Goal: Transaction & Acquisition: Purchase product/service

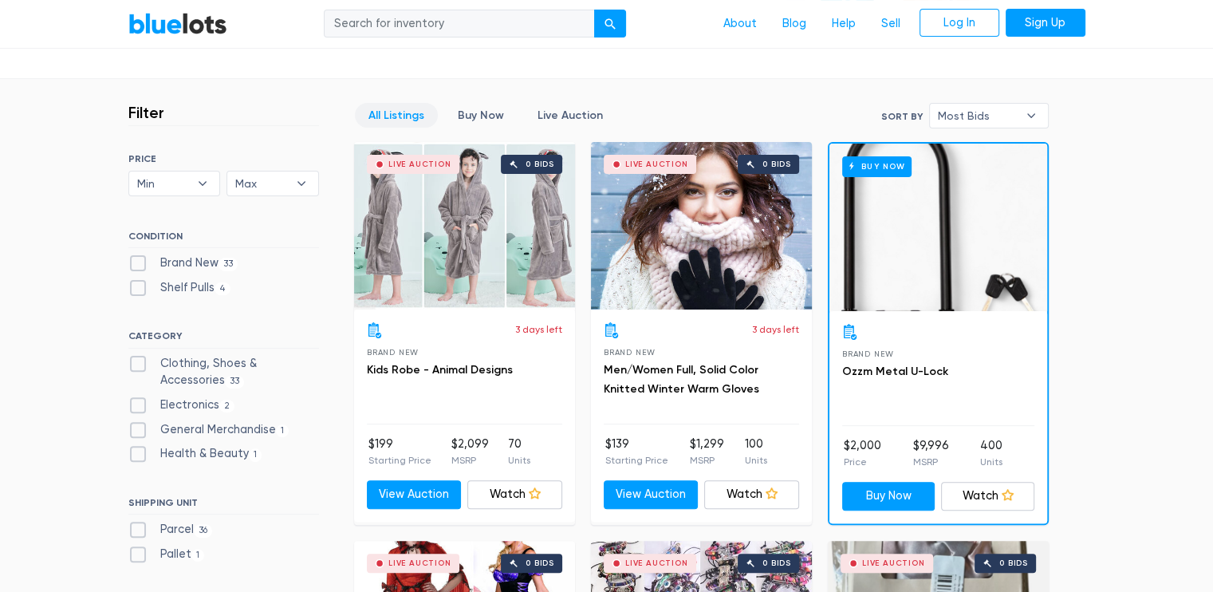
scroll to position [465, 0]
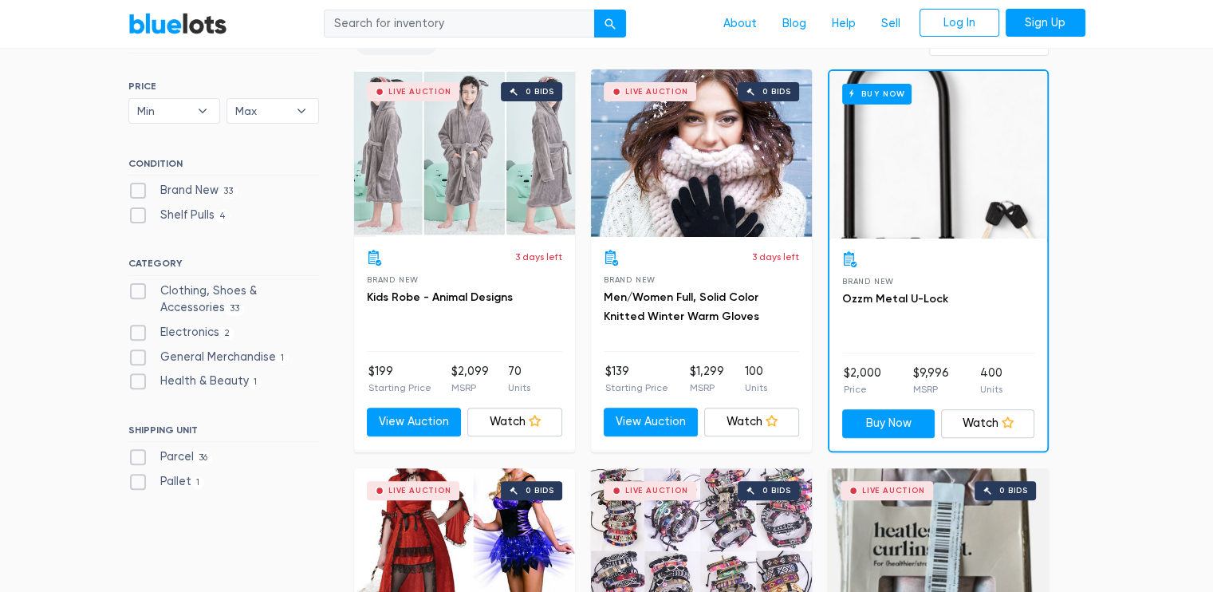
click at [170, 329] on label "Electronics 2" at bounding box center [181, 333] width 107 height 18
click at [139, 329] on input "Electronics 2" at bounding box center [133, 329] width 10 height 10
checkbox input "true"
click at [208, 29] on link "BlueLots" at bounding box center [177, 23] width 99 height 23
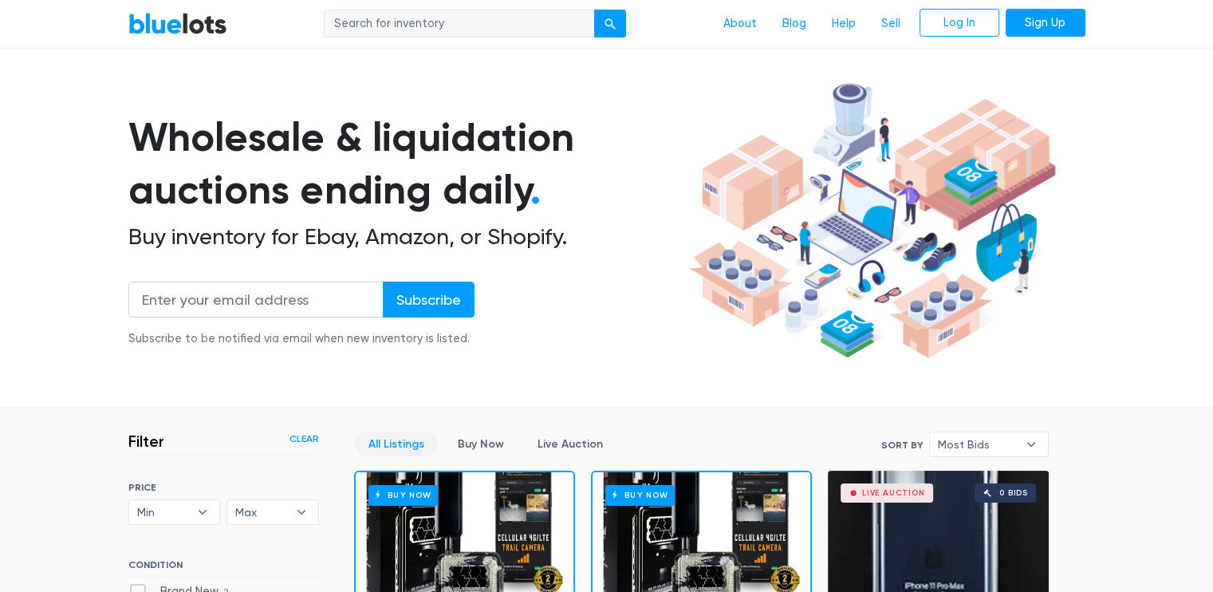
scroll to position [63, 0]
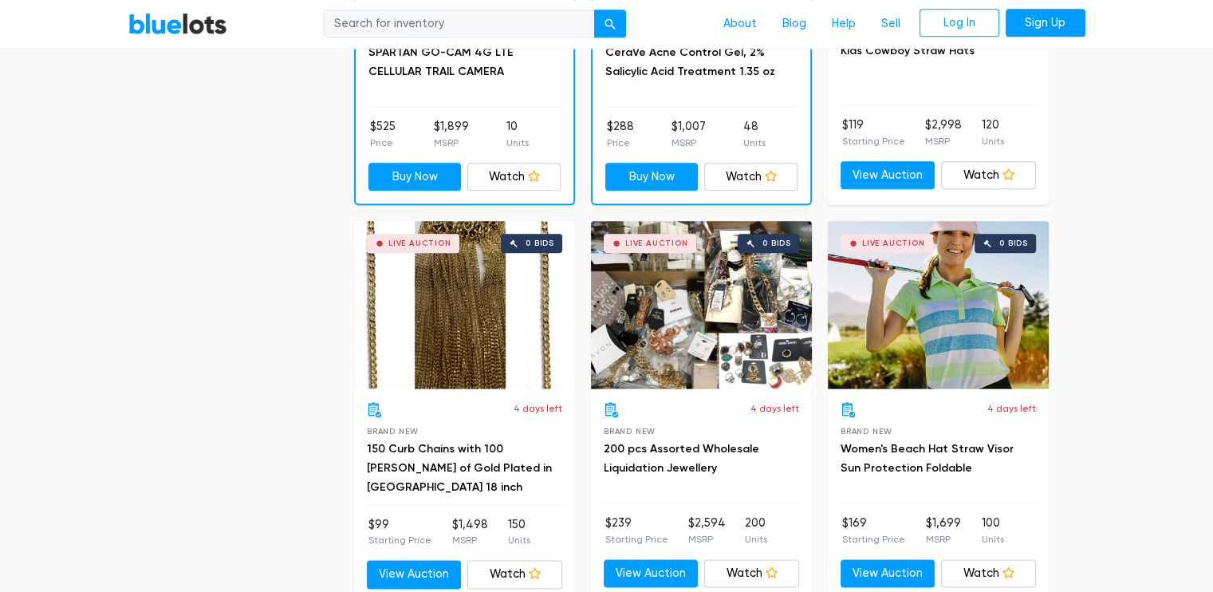
scroll to position [1903, 0]
click at [683, 270] on div "Live Auction 0 bids" at bounding box center [701, 304] width 221 height 167
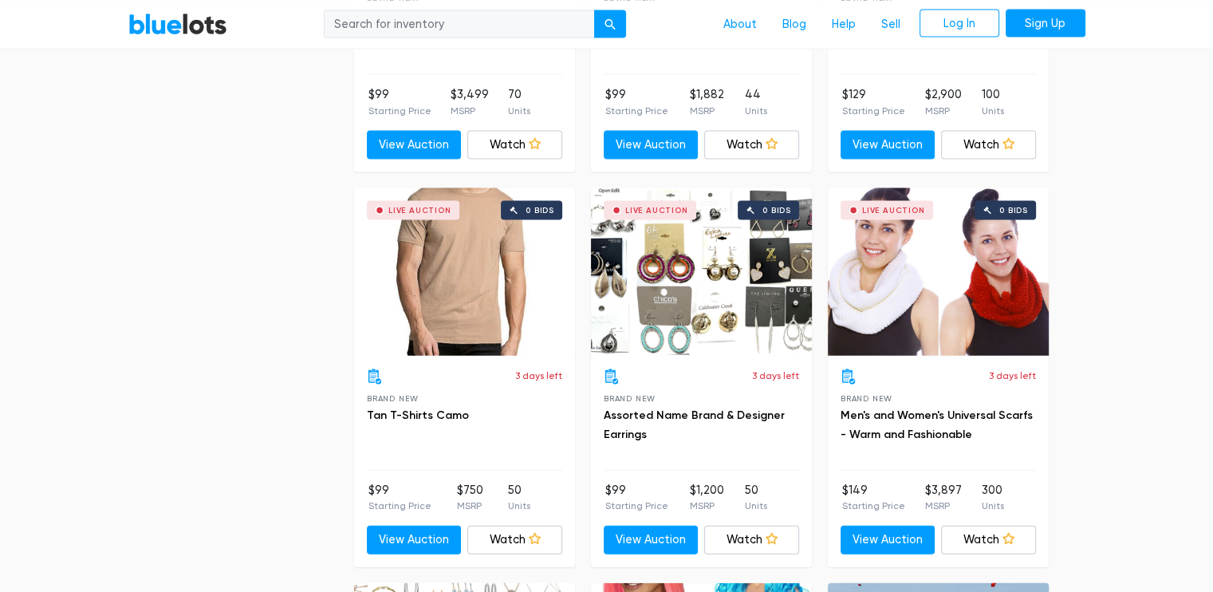
scroll to position [3519, 0]
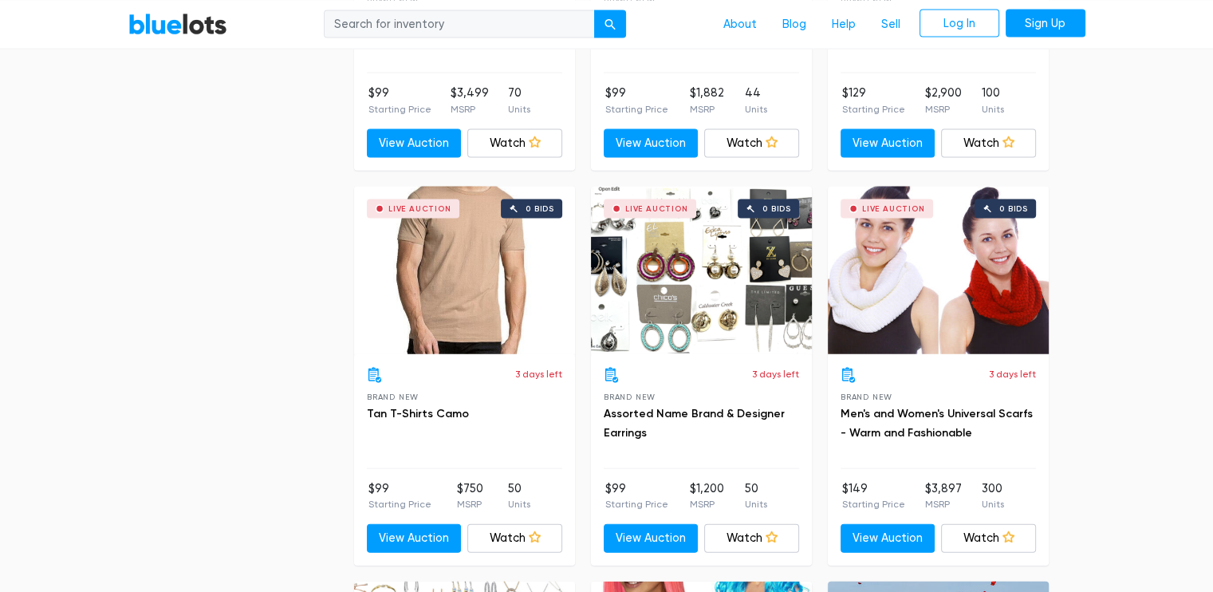
drag, startPoint x: 695, startPoint y: 264, endPoint x: 259, endPoint y: 293, distance: 437.2
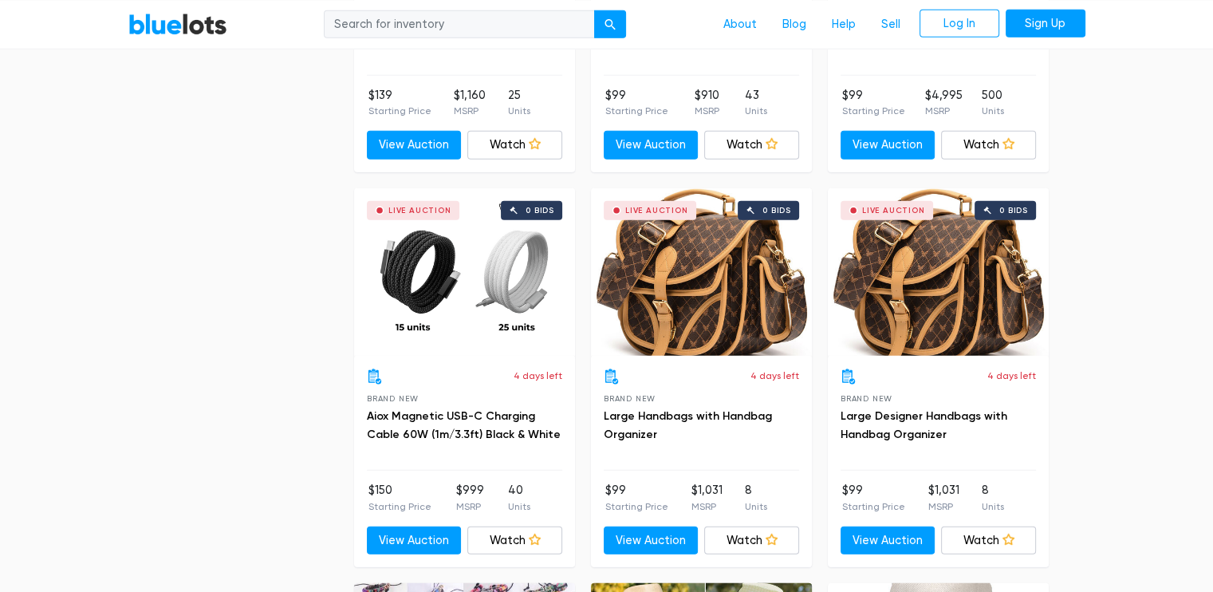
scroll to position [4308, 0]
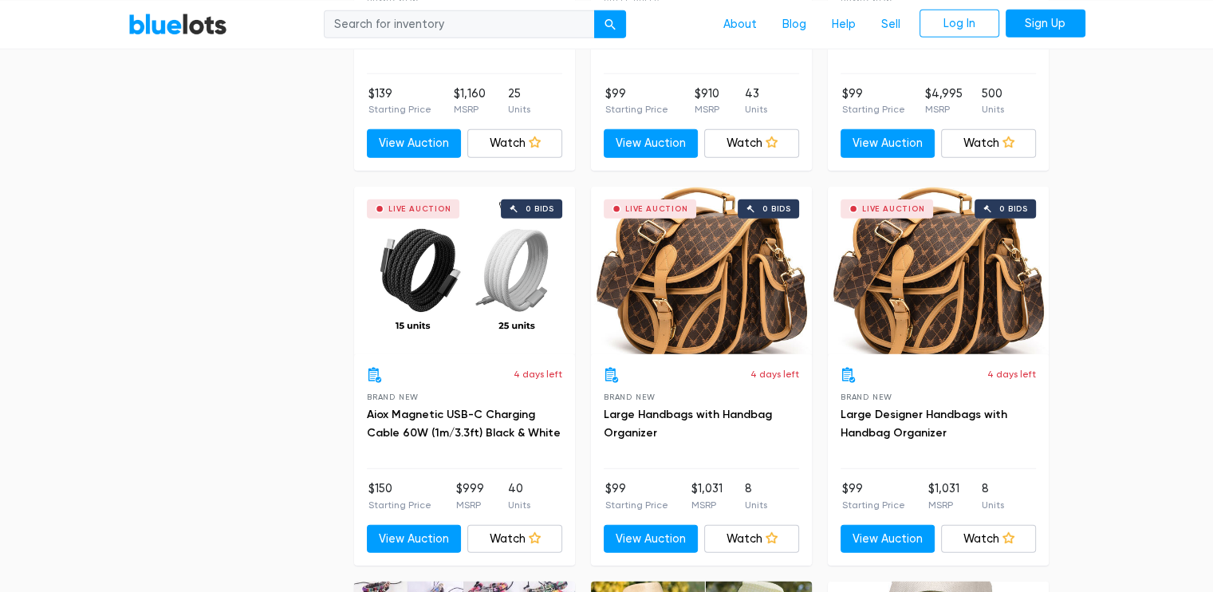
click at [750, 295] on div "Live Auction 0 bids" at bounding box center [701, 270] width 221 height 167
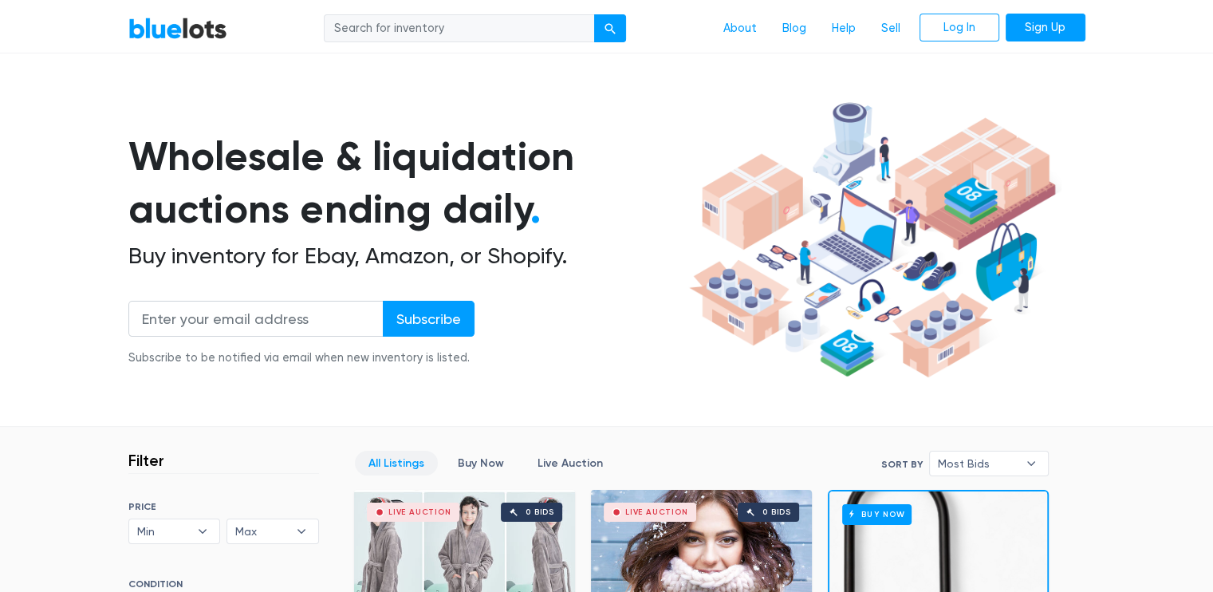
scroll to position [0, 0]
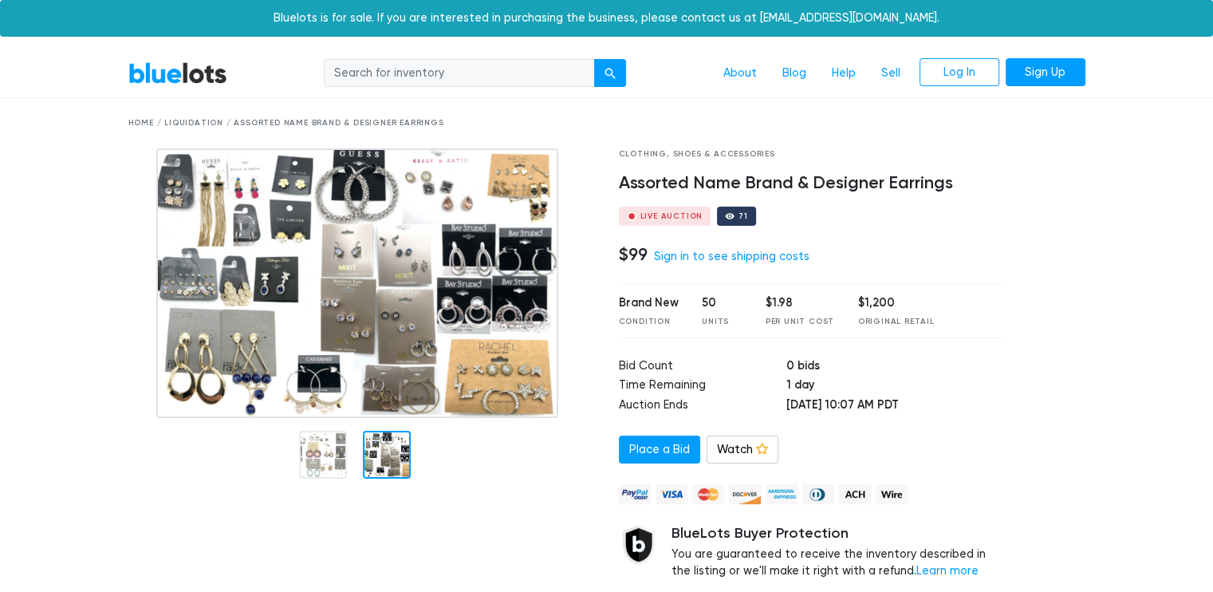
click at [363, 454] on div at bounding box center [387, 455] width 48 height 48
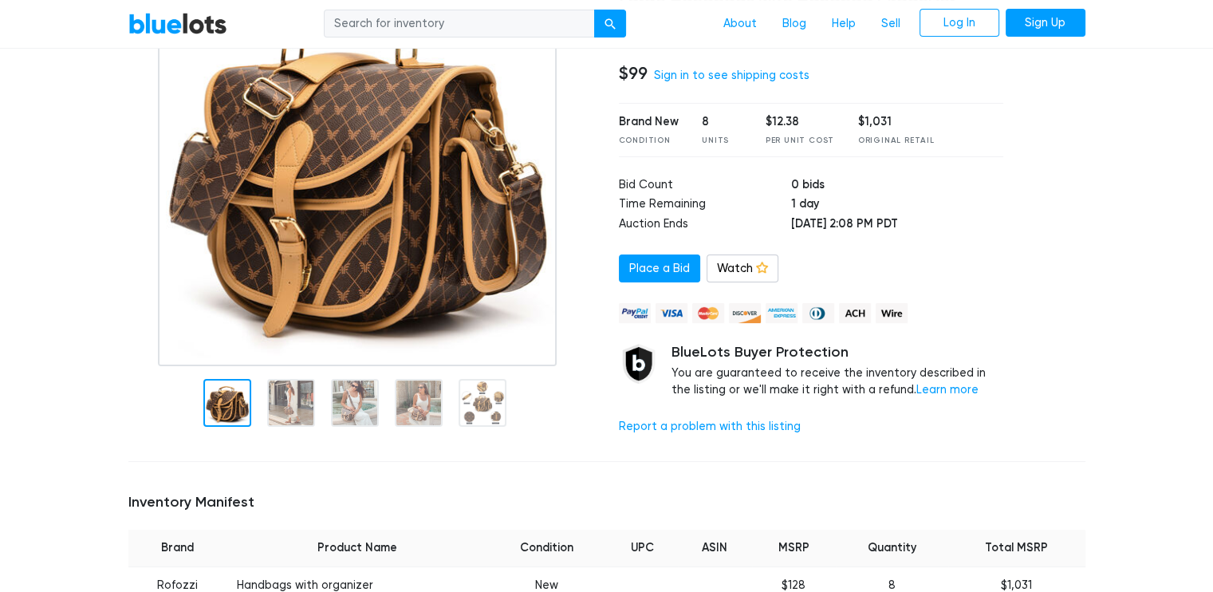
scroll to position [182, 0]
